Goal: Transaction & Acquisition: Purchase product/service

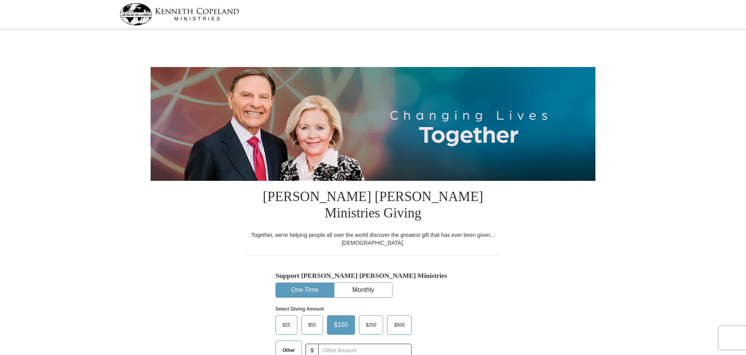
select select "ND"
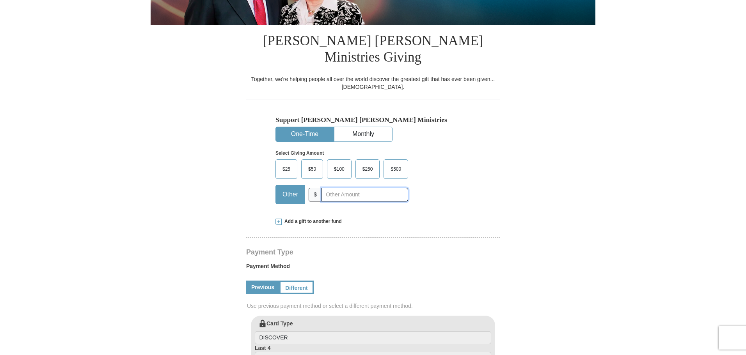
click at [338, 188] on input "text" at bounding box center [364, 195] width 87 height 14
click at [340, 163] on span "$100" at bounding box center [339, 169] width 18 height 12
click at [0, 0] on input "$100" at bounding box center [0, 0] width 0 height 0
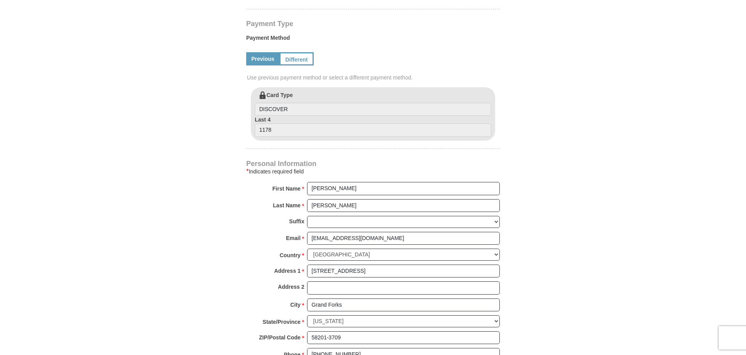
scroll to position [390, 0]
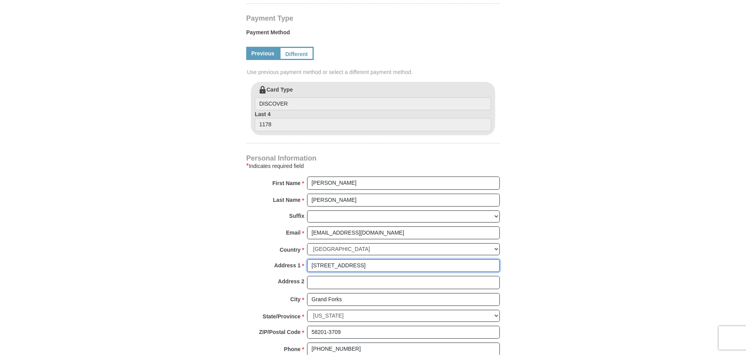
click at [358, 259] on input "[STREET_ADDRESS]" at bounding box center [403, 265] width 193 height 13
type input "1"
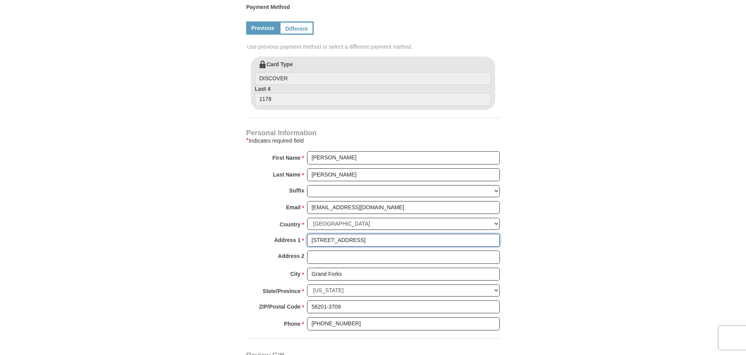
scroll to position [468, 0]
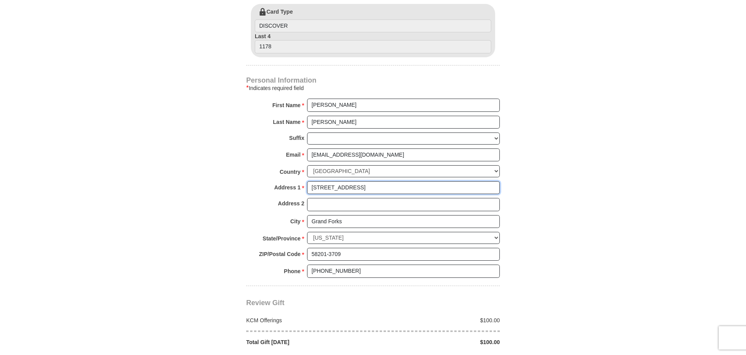
type input "[STREET_ADDRESS]"
click at [352, 248] on input "58201-3709" at bounding box center [403, 254] width 193 height 13
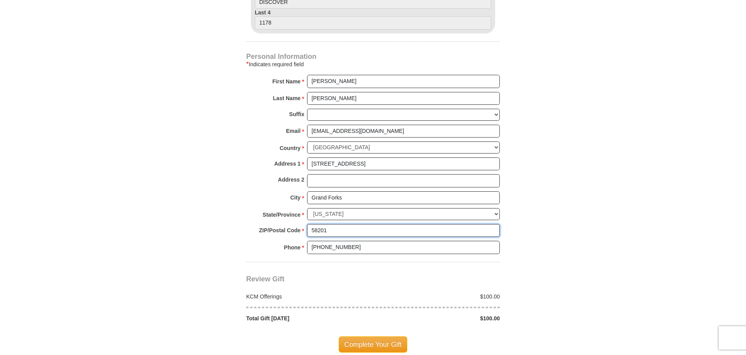
scroll to position [585, 0]
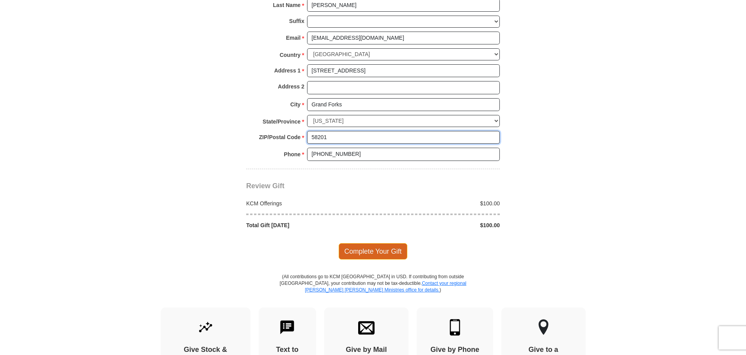
type input "58201"
click at [360, 243] on span "Complete Your Gift" at bounding box center [372, 251] width 69 height 16
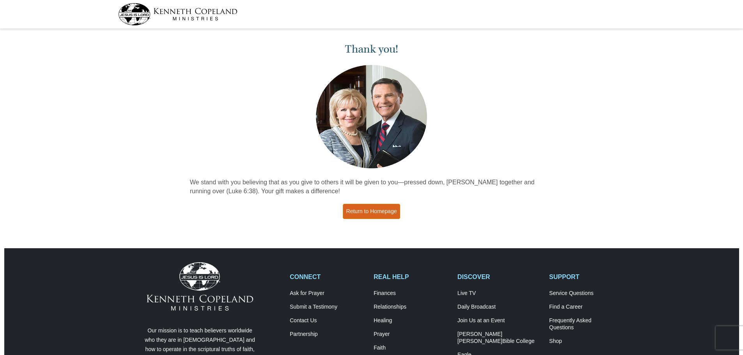
click at [381, 211] on link "Return to Homepage" at bounding box center [372, 211] width 58 height 15
